Goal: Book appointment/travel/reservation

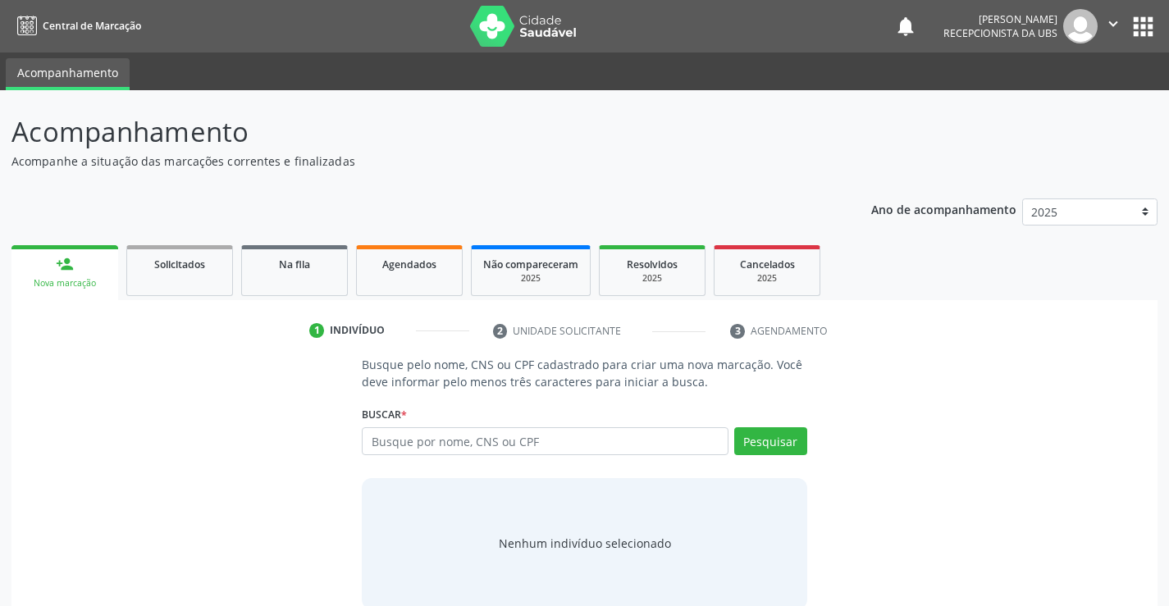
click at [441, 447] on input "text" at bounding box center [545, 442] width 366 height 28
type input "703601002849636"
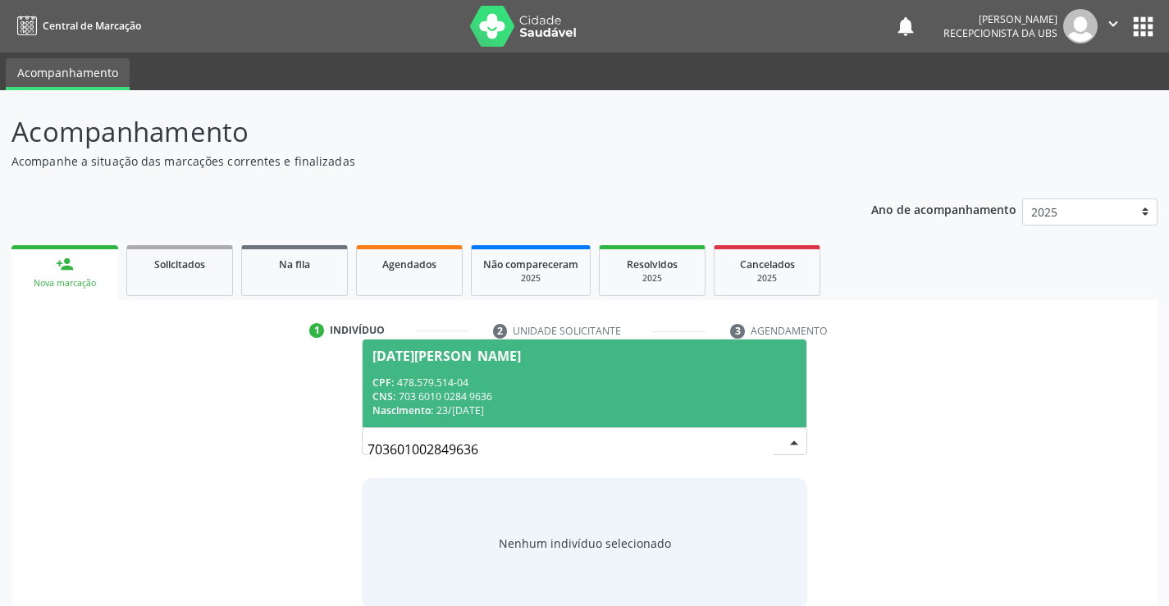
click at [483, 399] on div "CNS: 703 6010 0284 9636" at bounding box center [584, 397] width 423 height 14
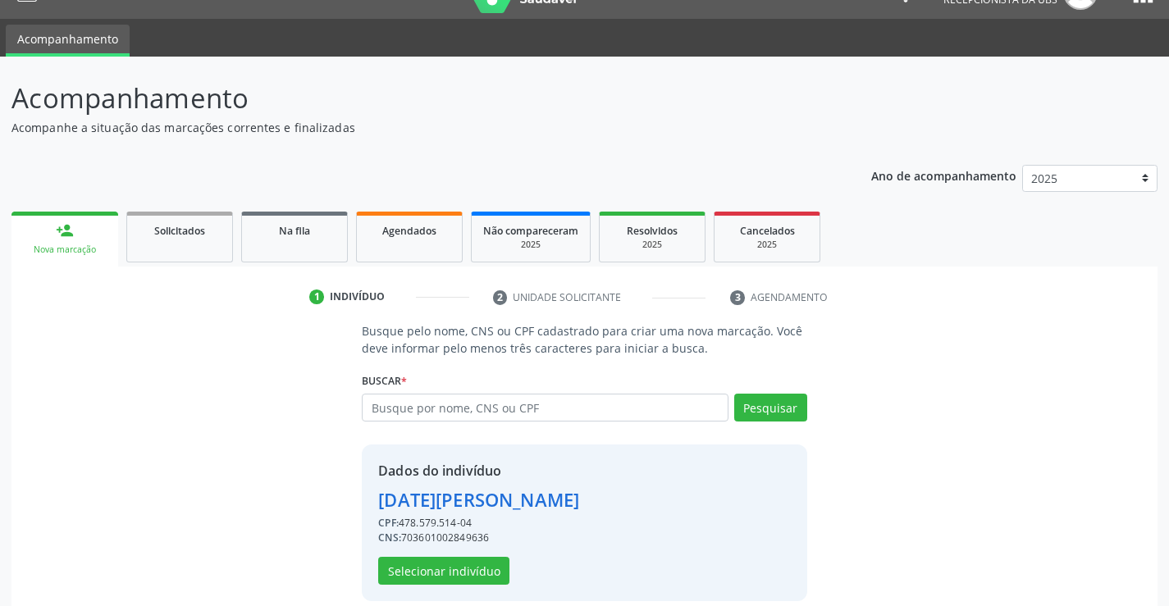
scroll to position [52, 0]
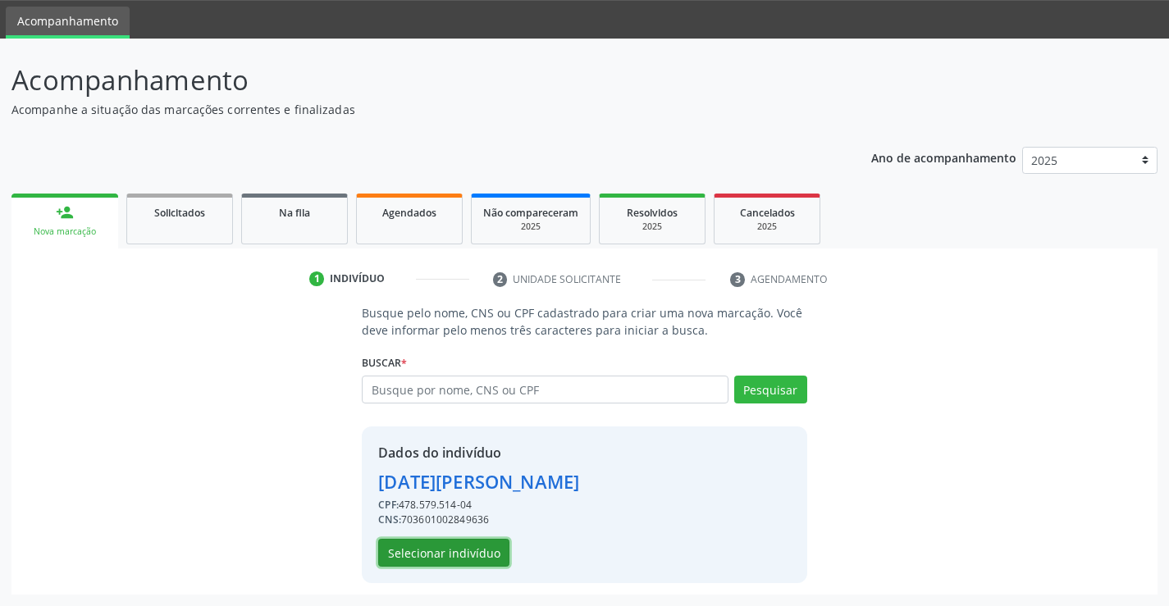
click at [437, 547] on button "Selecionar indivíduo" at bounding box center [443, 553] width 131 height 28
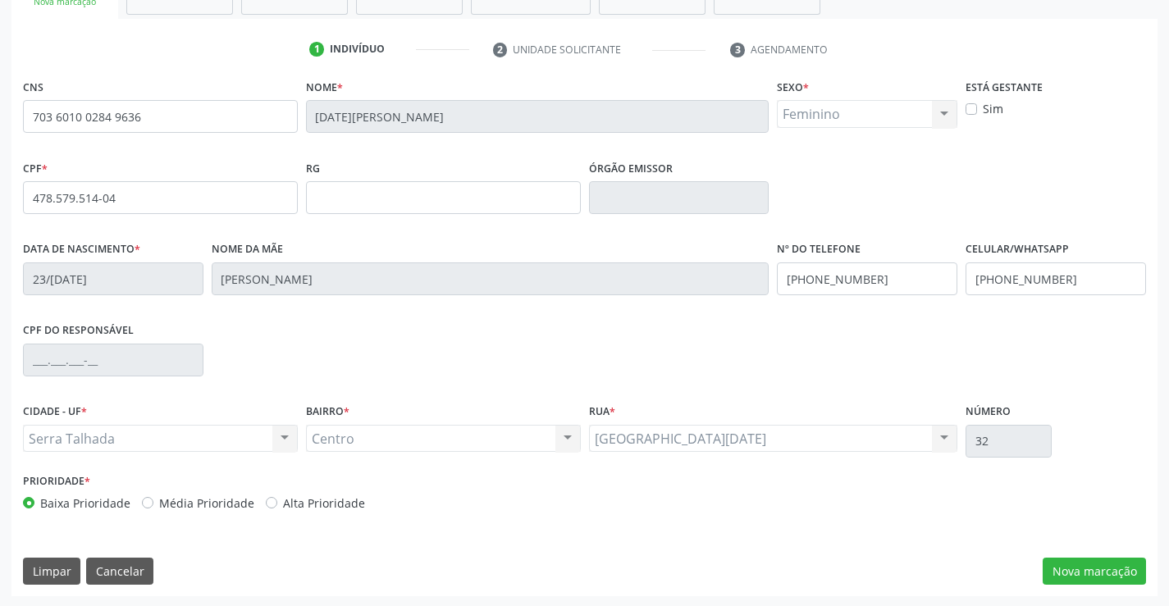
scroll to position [283, 0]
click at [1101, 590] on div "CNS 703 6010 0284 9636 Nome * [DATE][PERSON_NAME] * Feminino Masculino Feminino…" at bounding box center [584, 334] width 1146 height 522
click at [1097, 581] on button "Nova marcação" at bounding box center [1094, 570] width 103 height 28
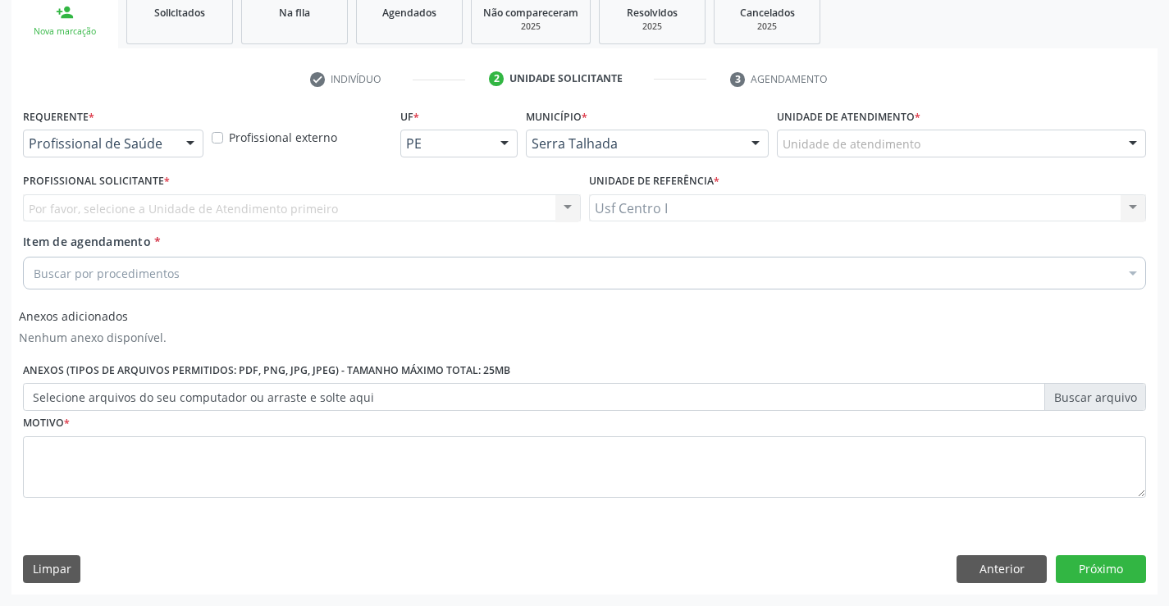
scroll to position [252, 0]
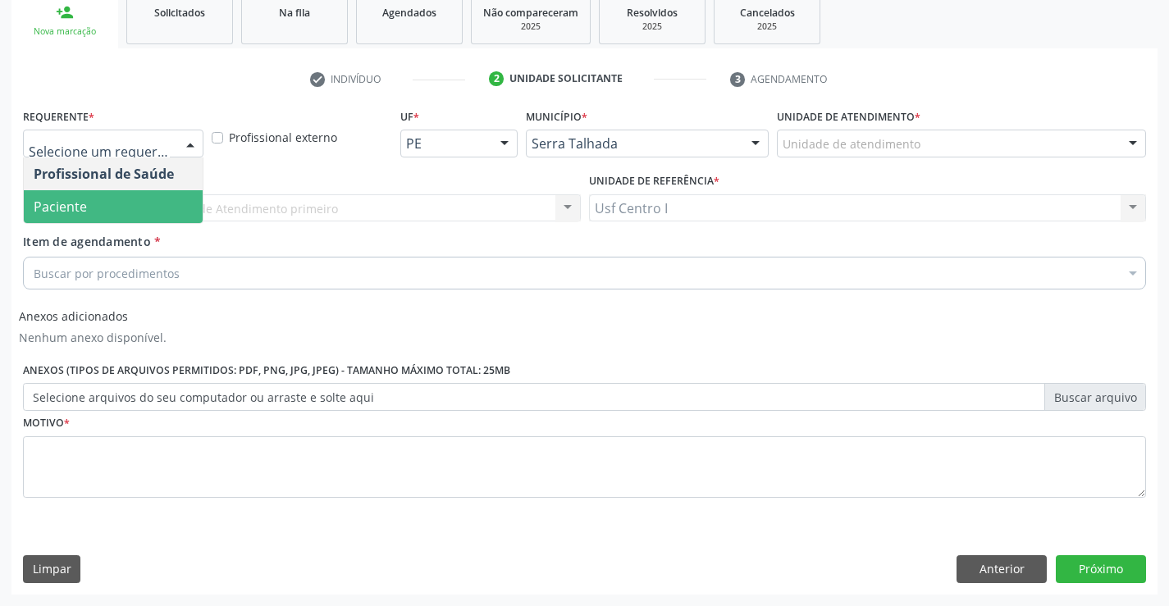
click at [167, 204] on span "Paciente" at bounding box center [113, 206] width 179 height 33
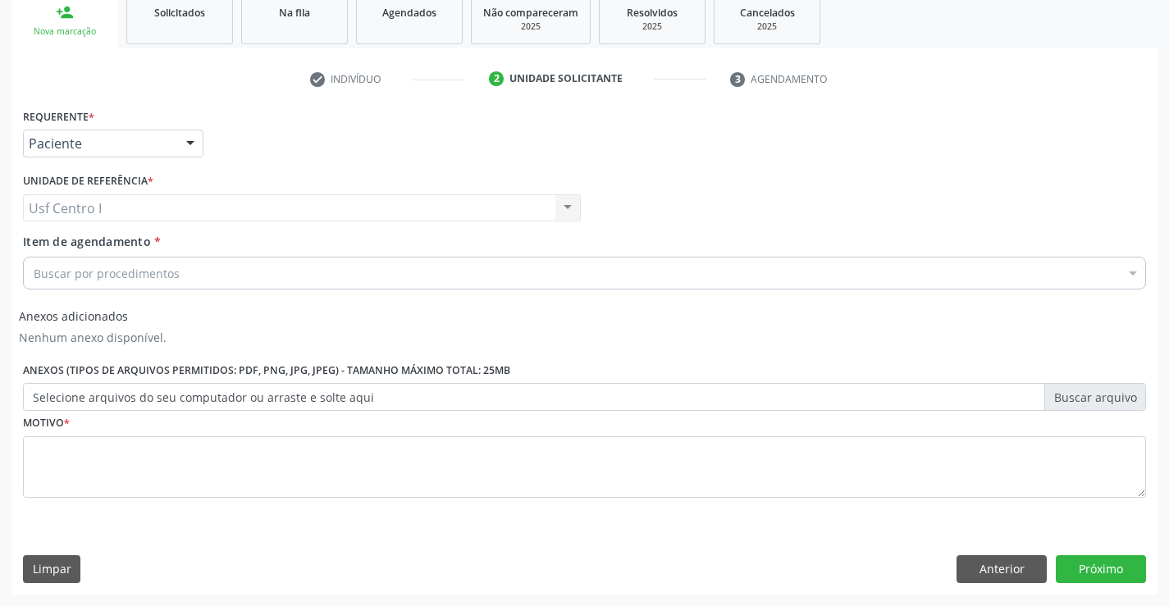
click at [176, 274] on div "Buscar por procedimentos" at bounding box center [584, 273] width 1123 height 33
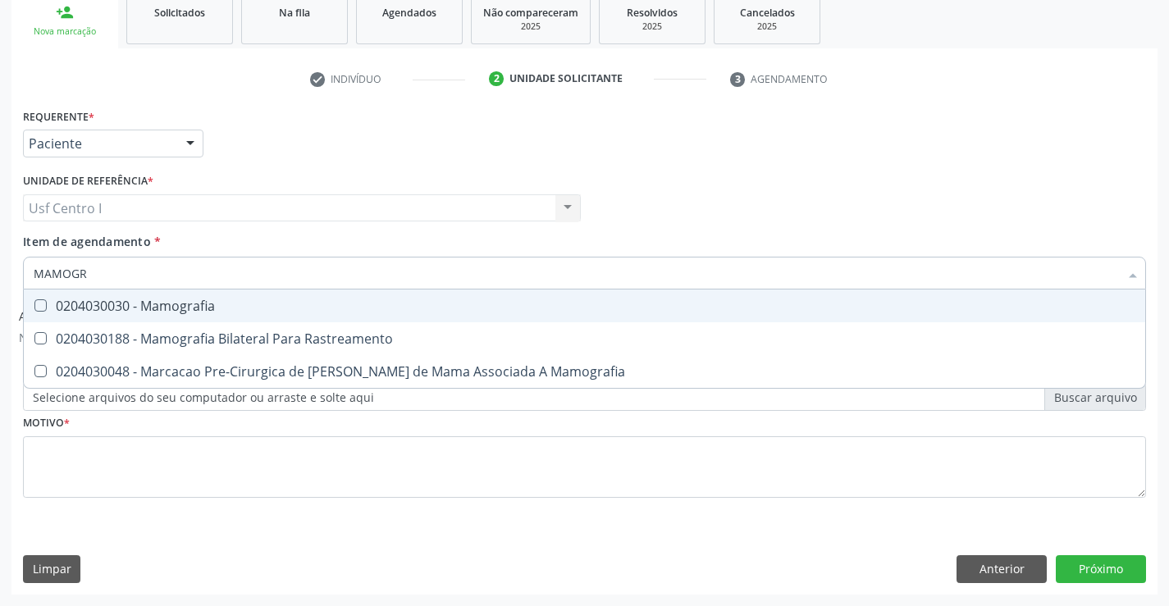
type input "MAMOGRA"
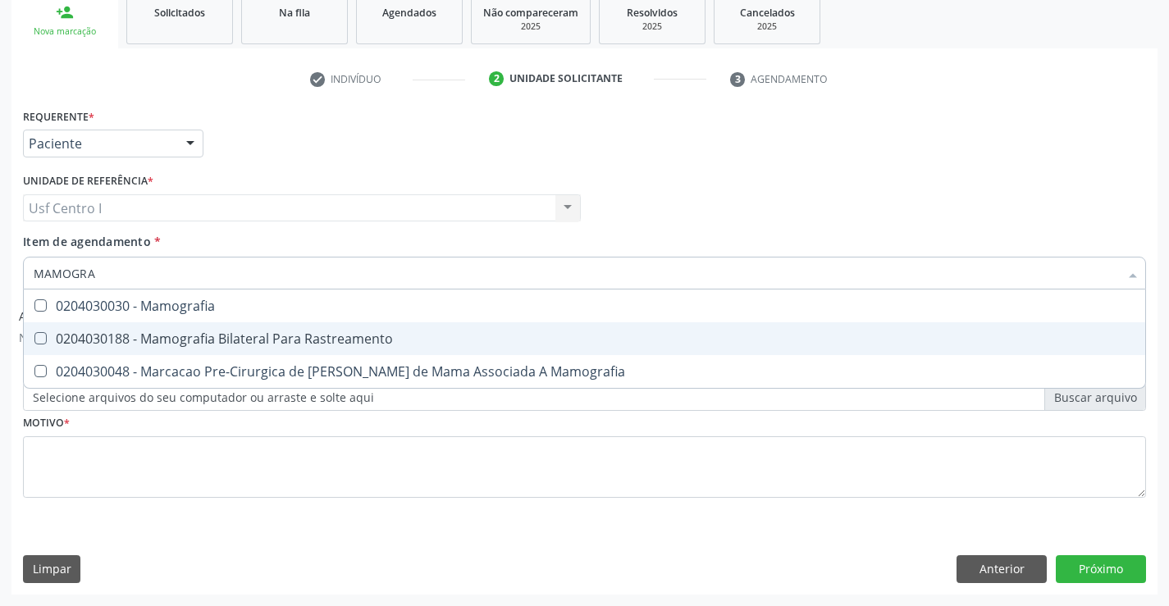
click at [204, 333] on div "0204030188 - Mamografia Bilateral Para Rastreamento" at bounding box center [585, 338] width 1102 height 13
checkbox Rastreamento "true"
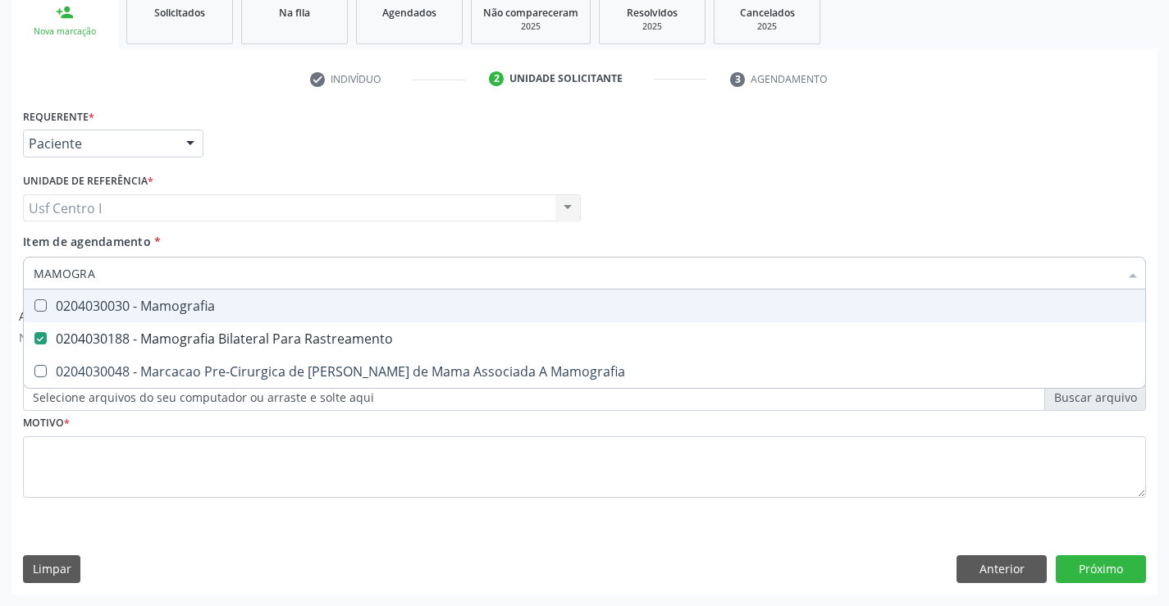
click at [339, 140] on div "Requerente * Paciente Profissional de Saúde Paciente Nenhum resultado encontrad…" at bounding box center [585, 136] width 1132 height 64
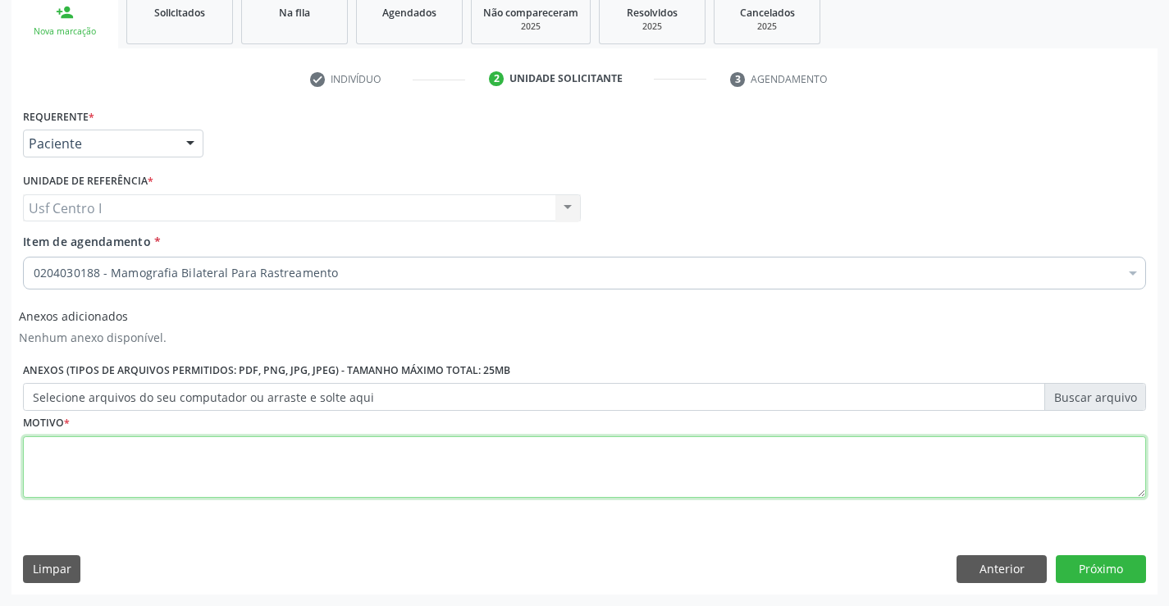
click at [236, 480] on textarea at bounding box center [584, 468] width 1123 height 62
type textarea "."
click at [1114, 565] on button "Próximo" at bounding box center [1101, 570] width 90 height 28
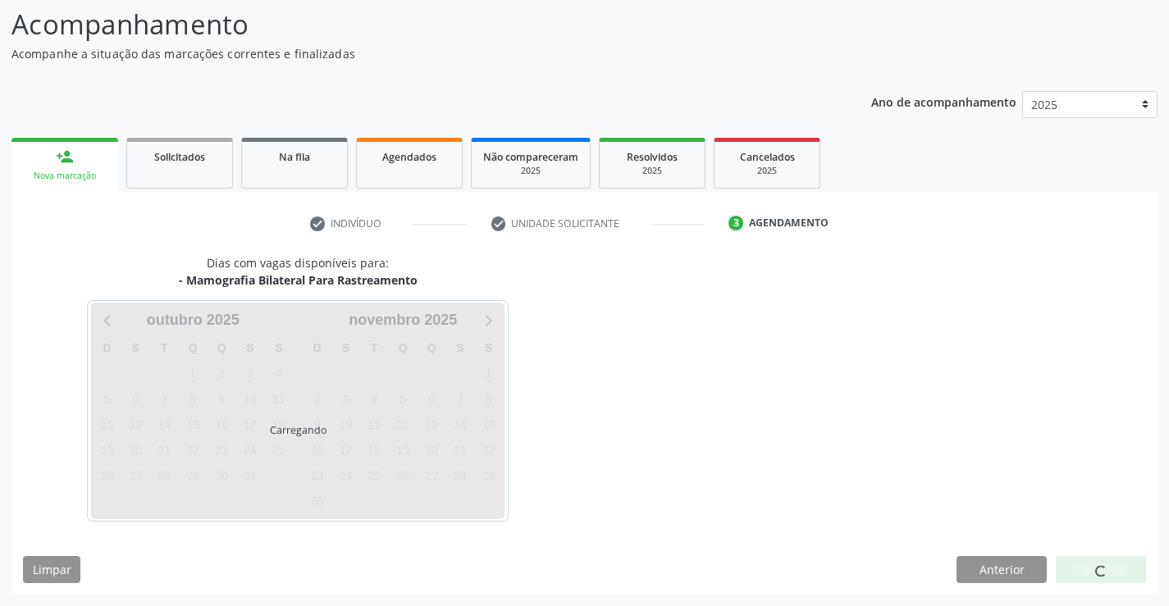
scroll to position [107, 0]
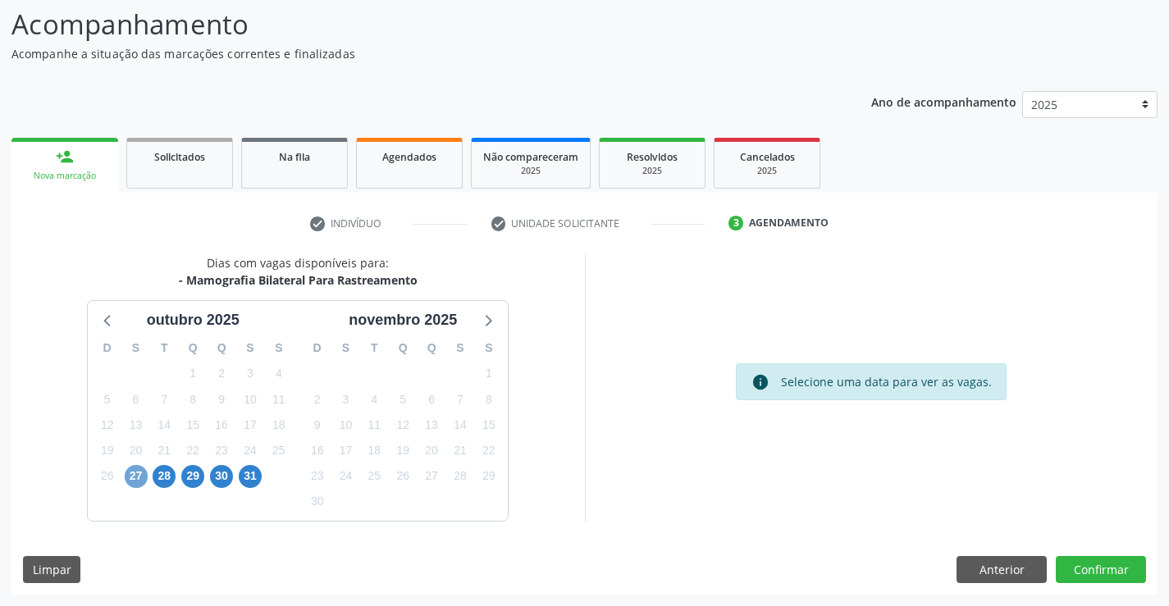
click at [130, 479] on span "27" at bounding box center [136, 476] width 23 height 23
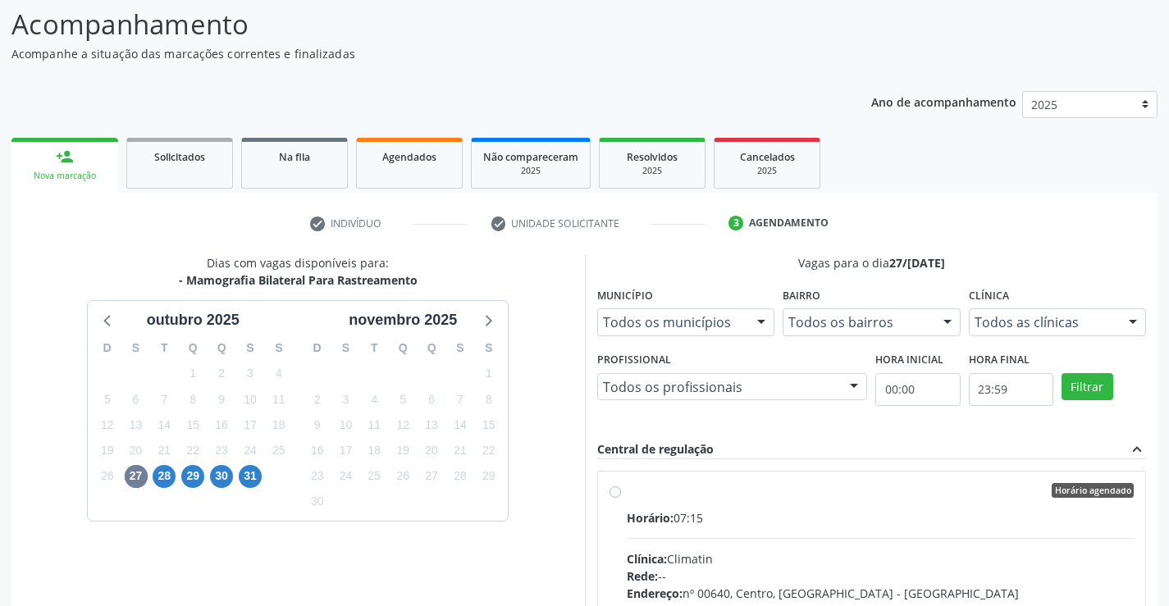
click at [749, 496] on div "Horário agendado" at bounding box center [881, 490] width 508 height 15
click at [621, 496] on input "Horário agendado Horário: 07:15 Clínica: Climatin Rede: -- Endereço: nº 00640, …" at bounding box center [615, 490] width 11 height 15
radio input "true"
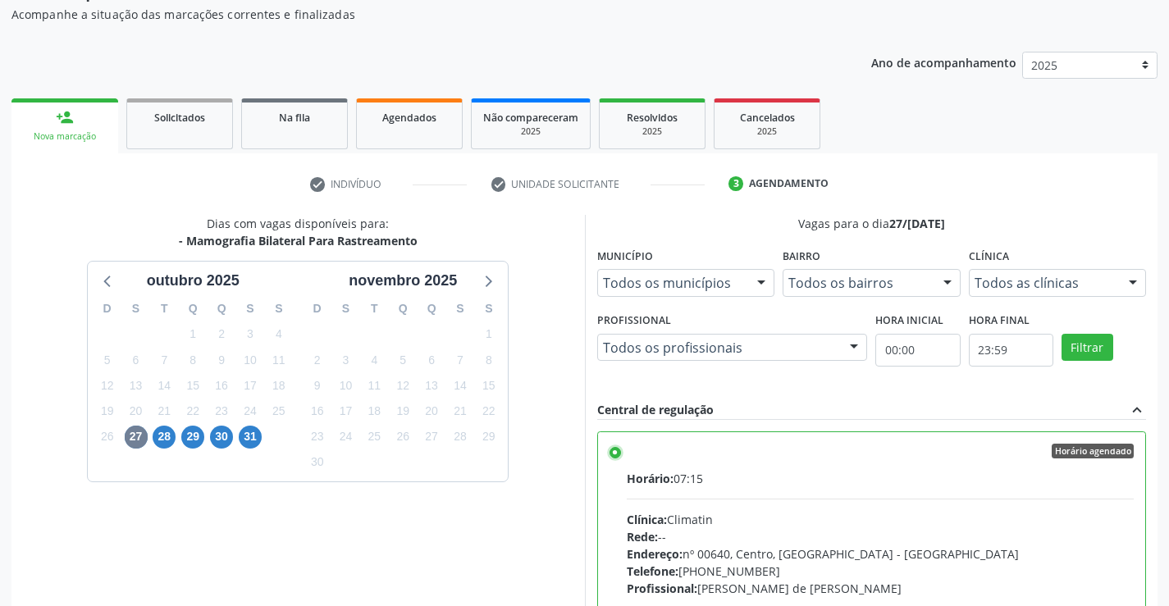
scroll to position [374, 0]
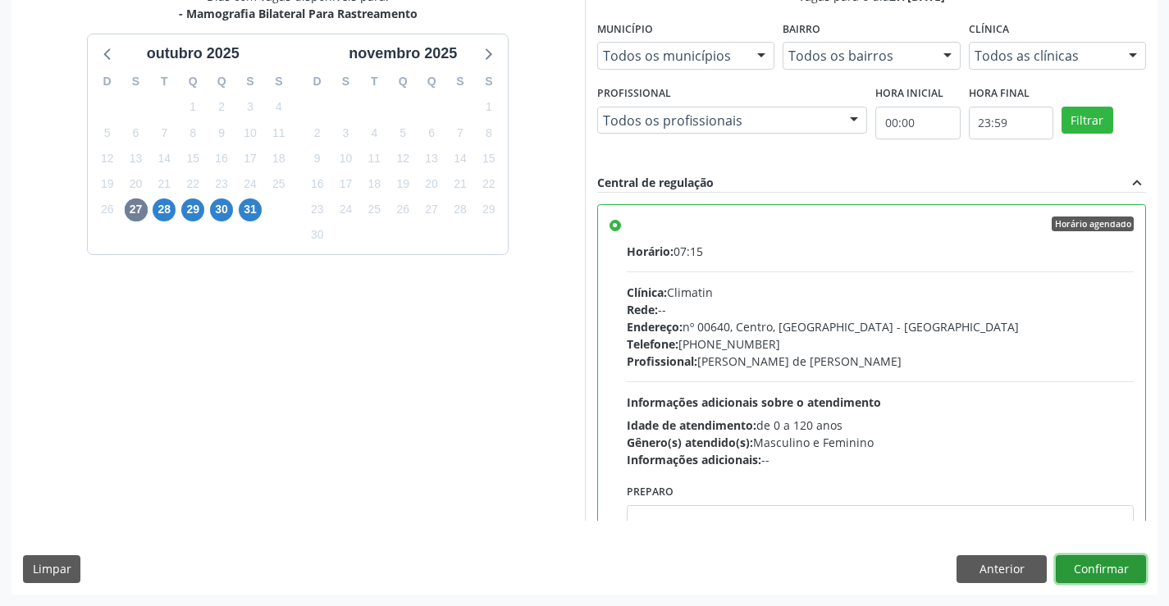
click at [1091, 578] on button "Confirmar" at bounding box center [1101, 570] width 90 height 28
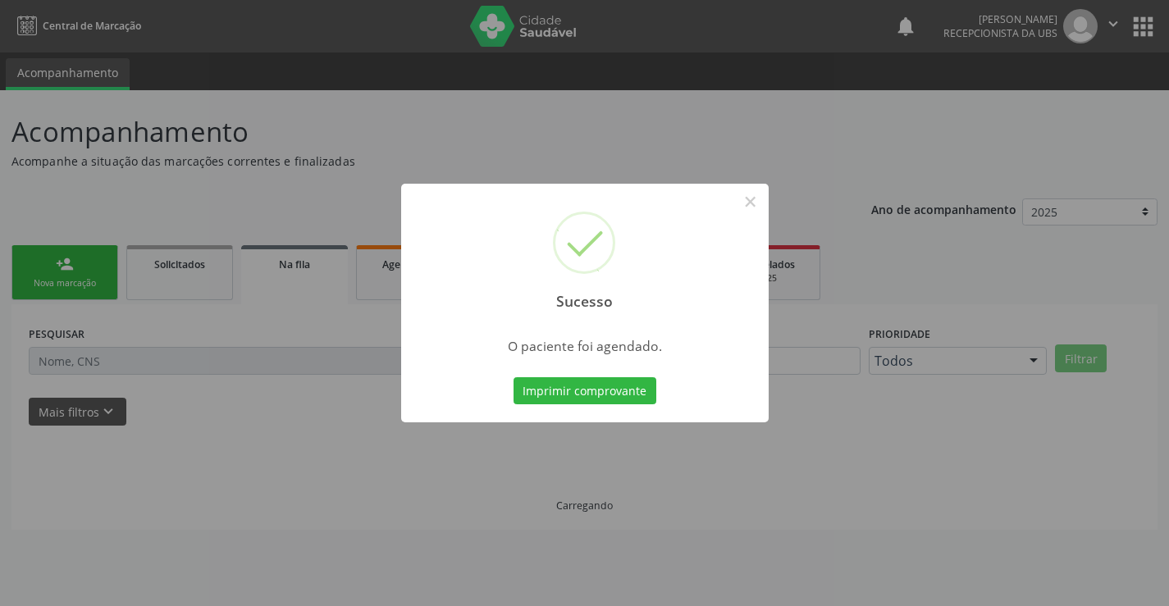
scroll to position [0, 0]
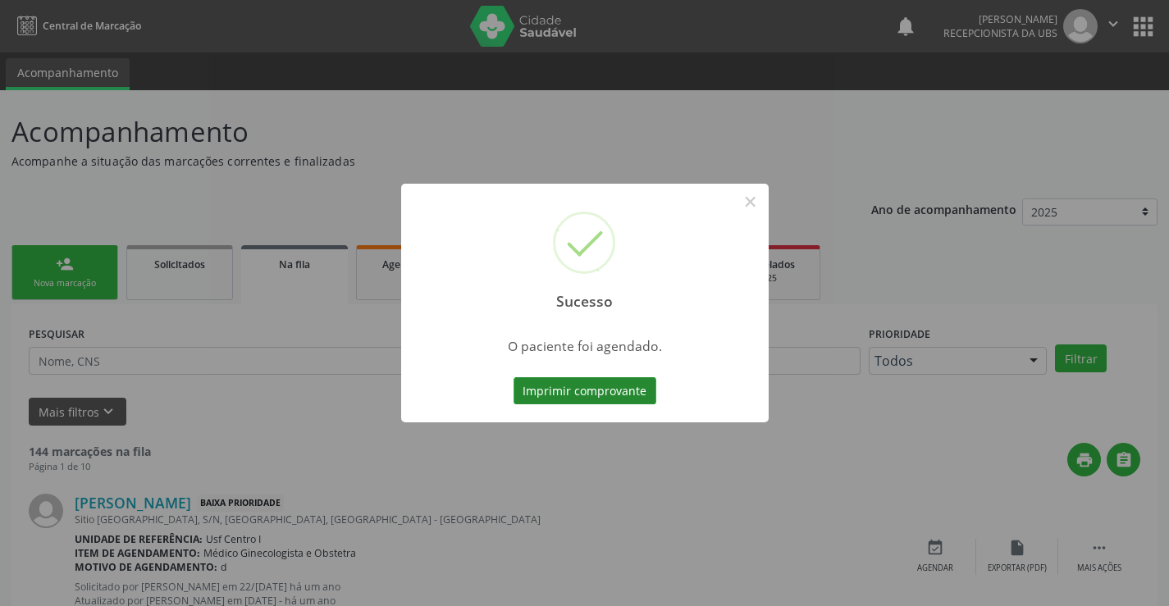
click at [591, 391] on button "Imprimir comprovante" at bounding box center [585, 391] width 143 height 28
